Goal: Find specific page/section: Find specific page/section

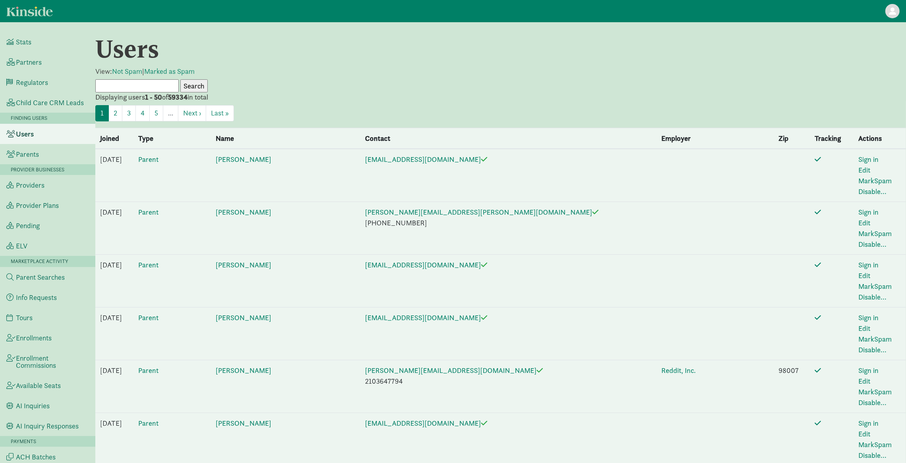
click at [146, 84] on input "text" at bounding box center [136, 85] width 83 height 13
type input "[PERSON_NAME]"
click at [180, 79] on input "Search" at bounding box center [193, 85] width 27 height 13
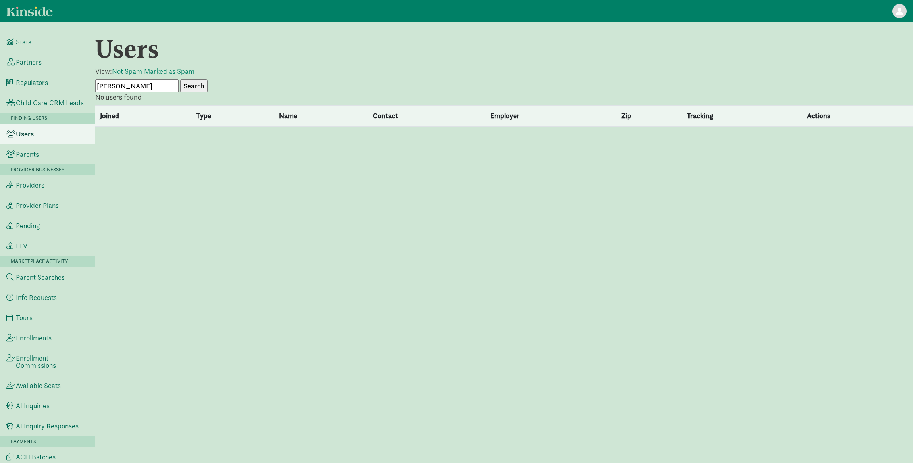
click at [161, 83] on input "[PERSON_NAME]" at bounding box center [136, 85] width 83 height 13
click at [161, 83] on input "Tracie Donaldson" at bounding box center [136, 85] width 83 height 13
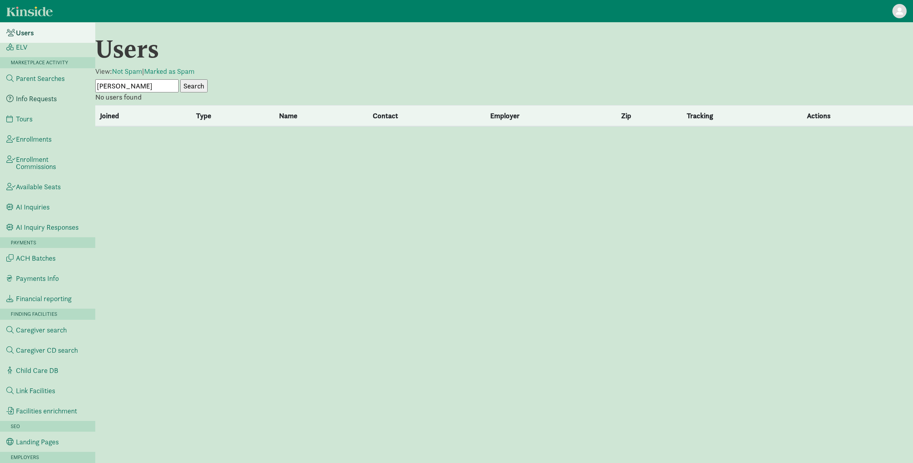
scroll to position [291, 0]
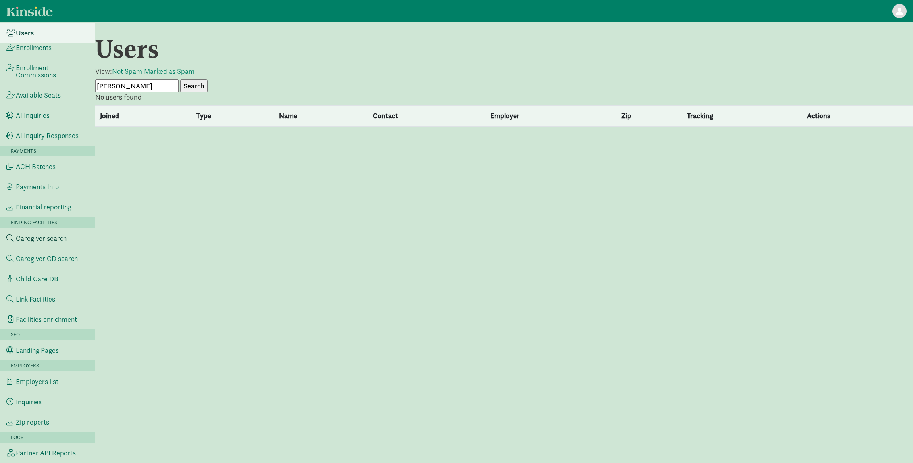
type input "Tracie"
click at [47, 238] on span "Caregiver search" at bounding box center [41, 238] width 51 height 7
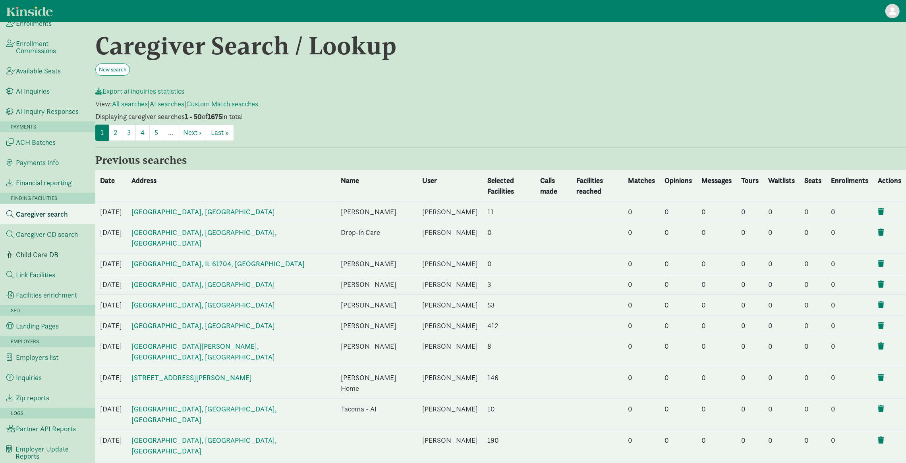
scroll to position [286, 0]
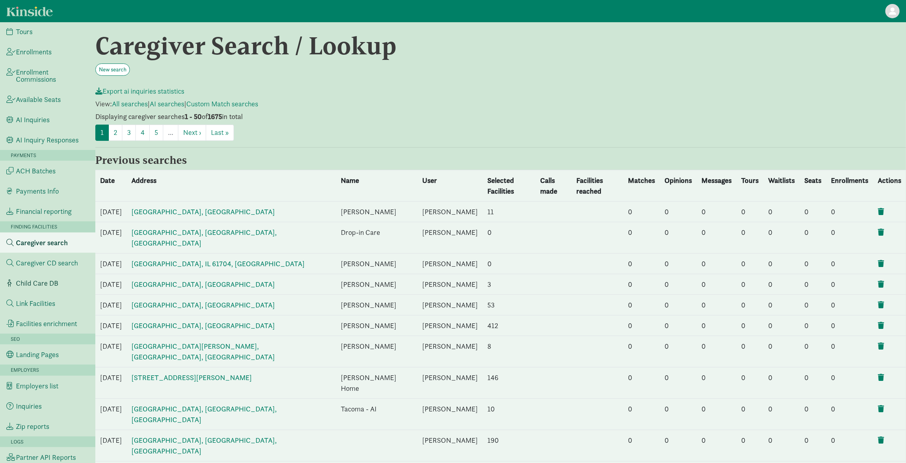
click at [35, 283] on span "Child Care DB" at bounding box center [37, 283] width 42 height 7
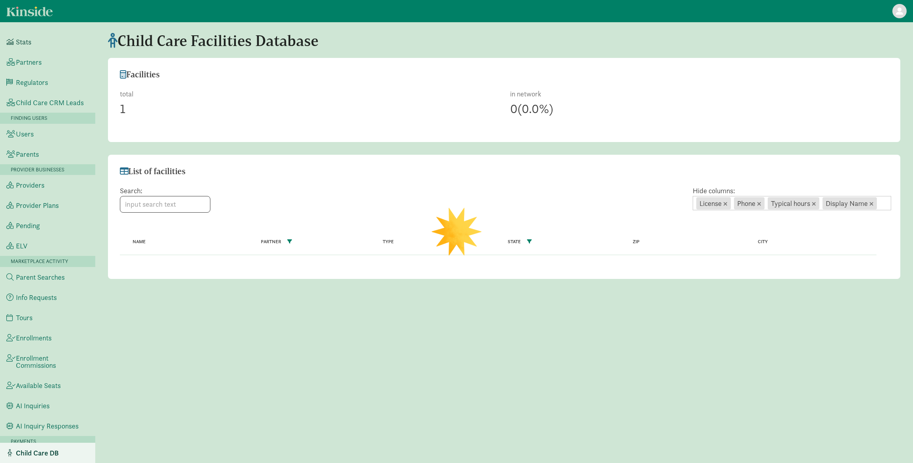
click at [35, 41] on link "Stats" at bounding box center [47, 42] width 95 height 20
click at [42, 64] on link "Partners" at bounding box center [47, 62] width 95 height 20
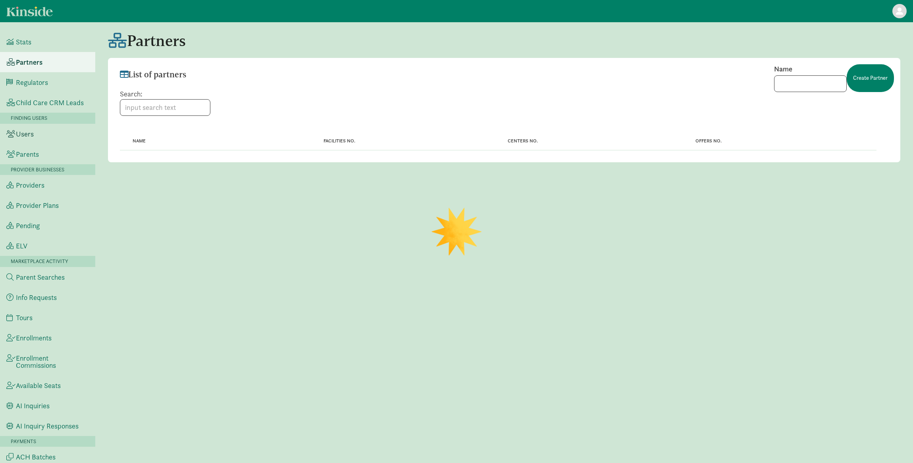
click at [25, 144] on link "Users" at bounding box center [47, 134] width 95 height 20
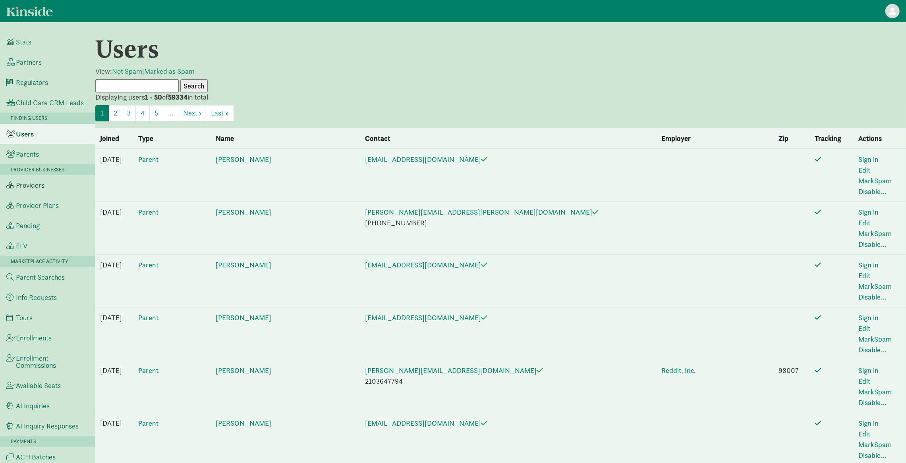
click at [37, 187] on span "Providers" at bounding box center [30, 185] width 29 height 7
click at [39, 195] on link "Providers" at bounding box center [47, 185] width 95 height 20
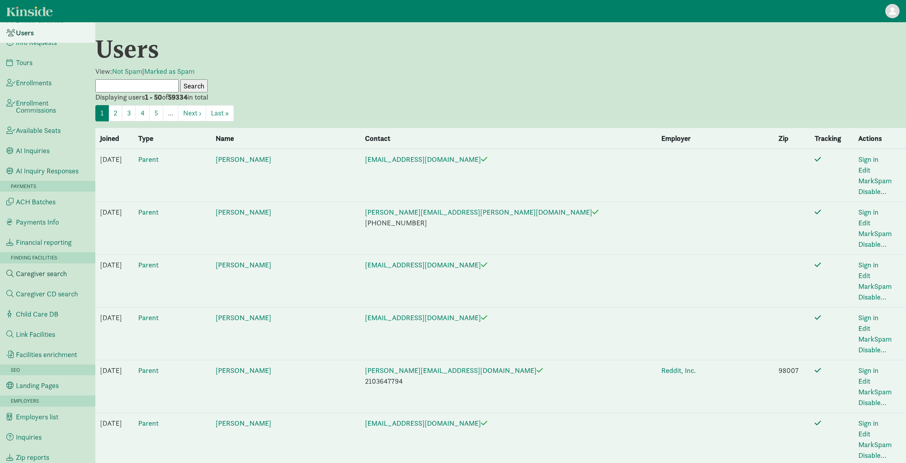
scroll to position [287, 0]
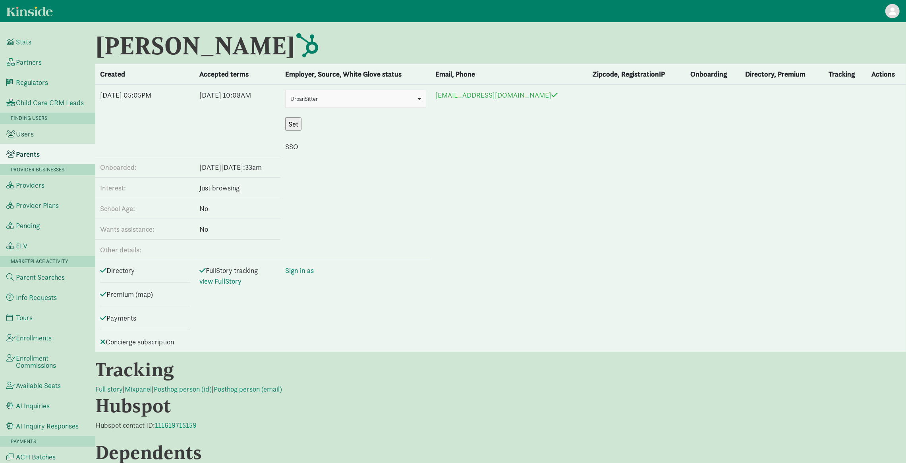
click at [20, 143] on link "Users" at bounding box center [47, 134] width 95 height 20
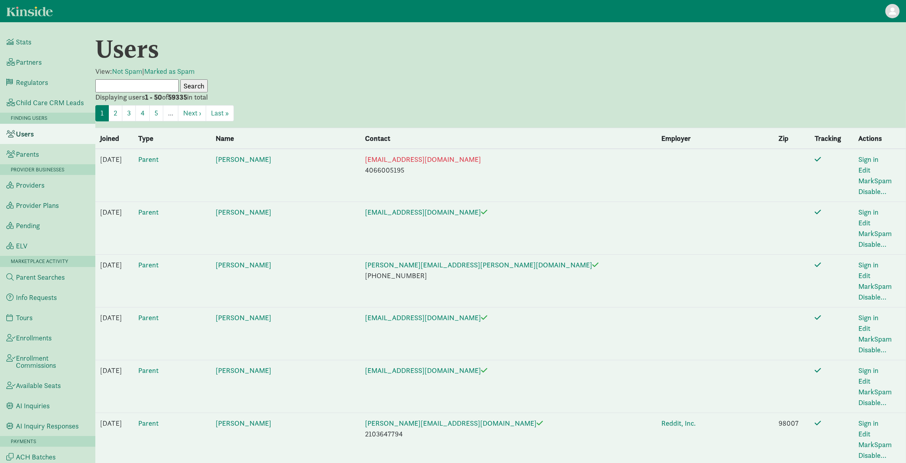
click at [123, 86] on input "text" at bounding box center [136, 85] width 83 height 13
paste input "Joann Stoltzner"
type input "Joann Stoltzner"
click at [186, 86] on input "Search" at bounding box center [193, 85] width 27 height 13
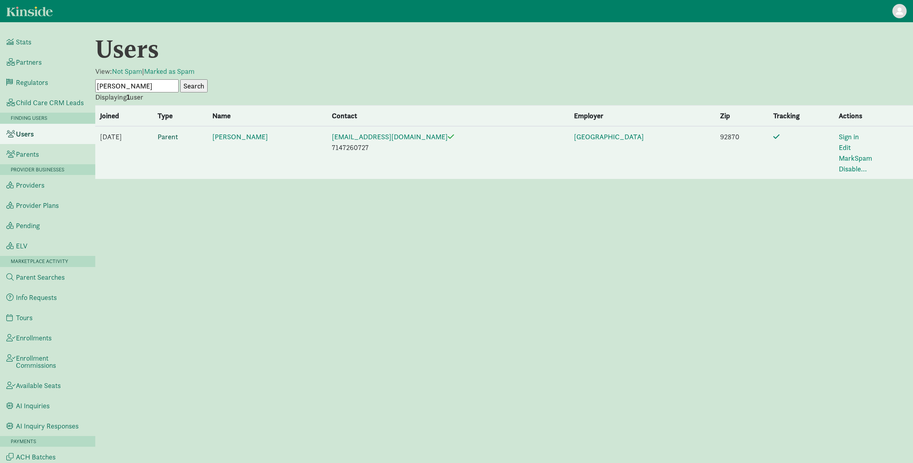
click at [178, 135] on link "Parent" at bounding box center [168, 136] width 20 height 9
